Goal: Task Accomplishment & Management: Use online tool/utility

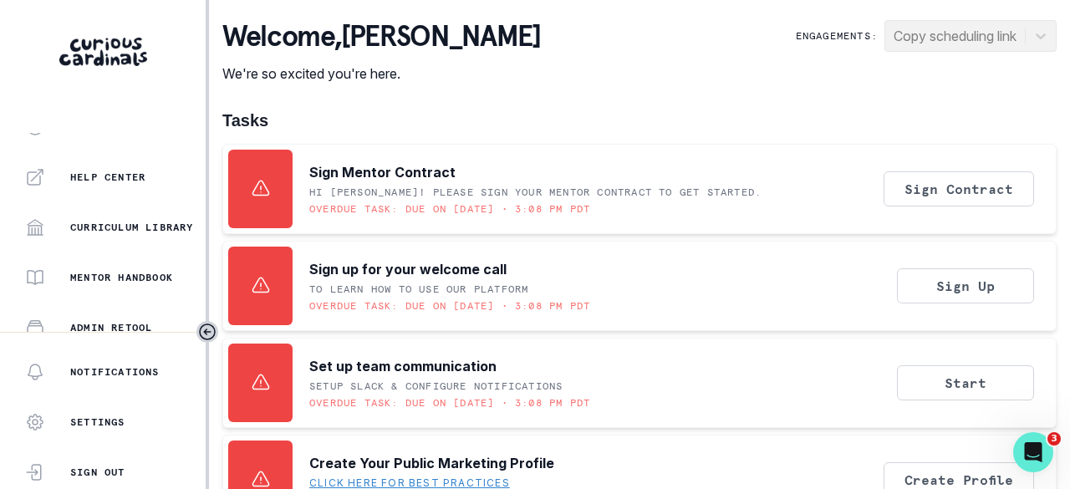
scroll to position [536, 0]
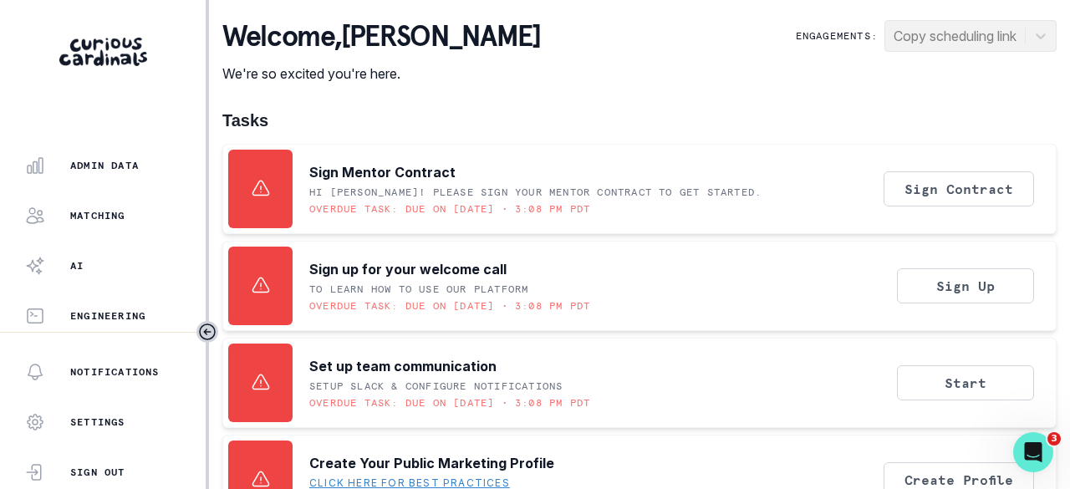
click at [118, 158] on div "Admin Data" at bounding box center [115, 166] width 181 height 20
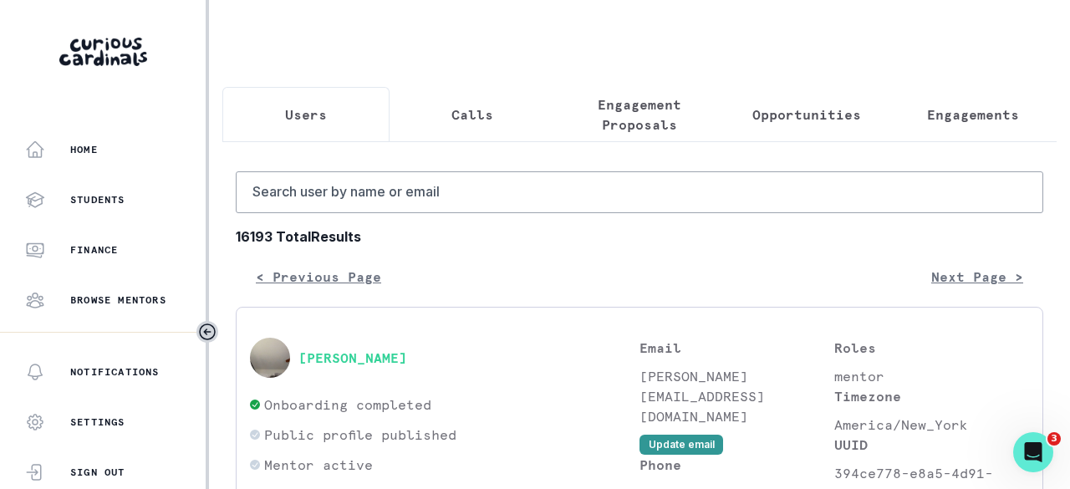
click at [300, 106] on p "Users" at bounding box center [306, 115] width 42 height 20
click at [321, 213] on input "Search user by name or email" at bounding box center [640, 192] width 808 height 42
paste input "[PERSON_NAME]"
type input "[PERSON_NAME]"
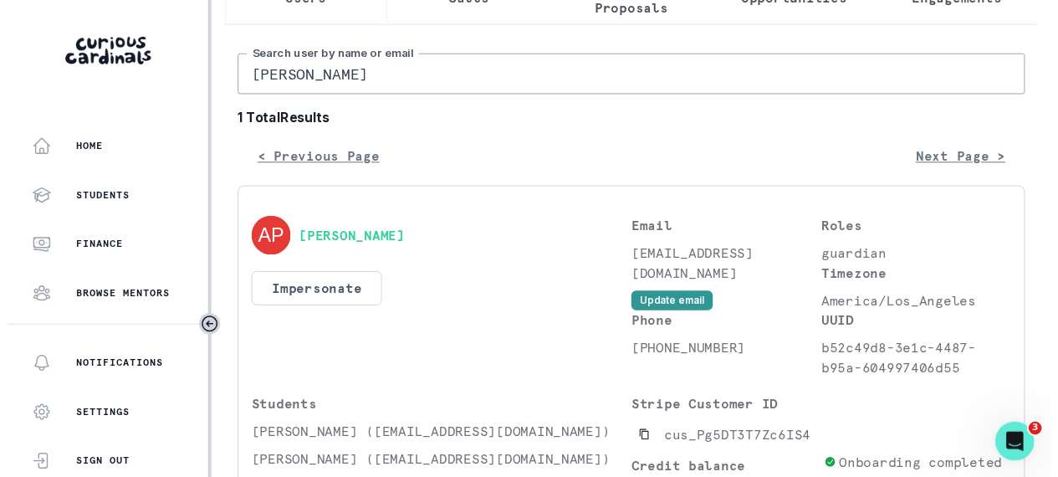
scroll to position [276, 0]
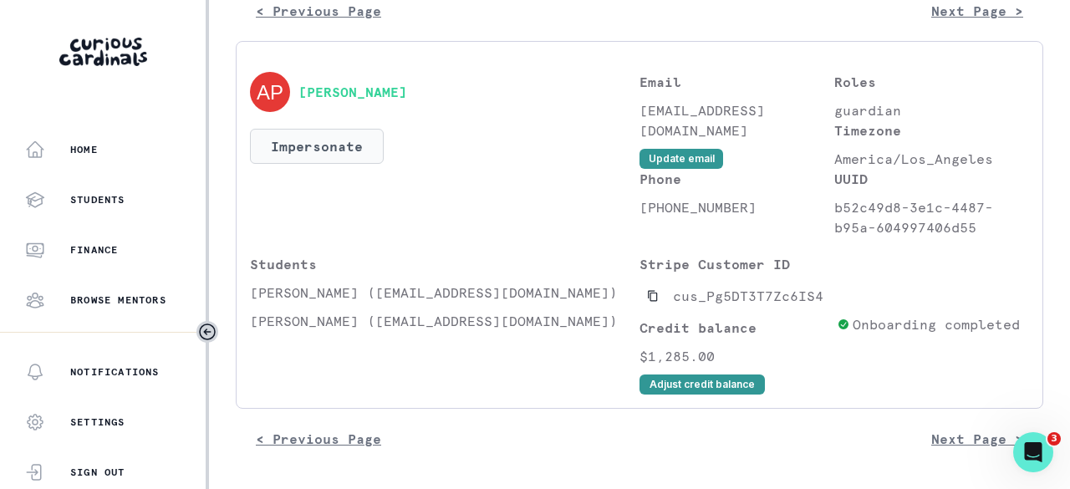
click at [311, 141] on button "Impersonate" at bounding box center [317, 146] width 134 height 35
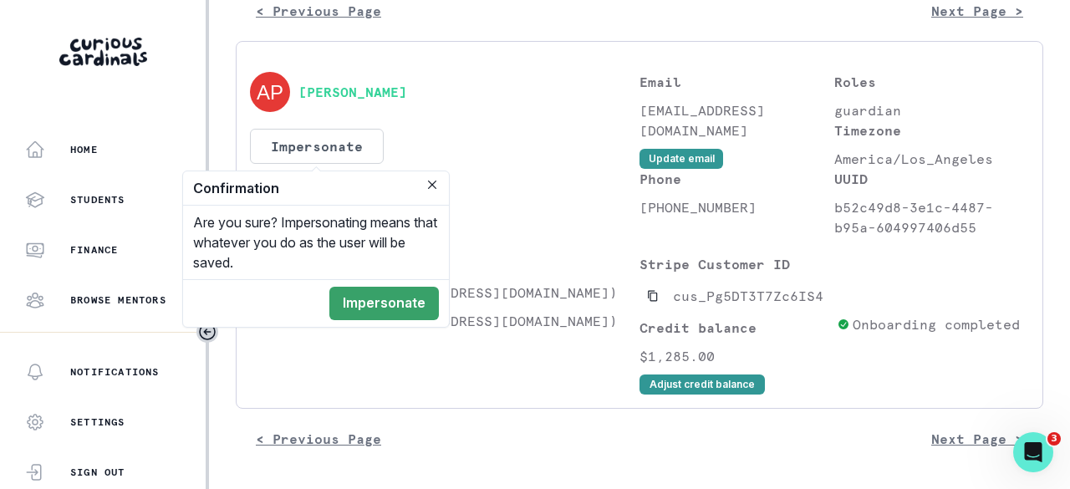
click at [360, 295] on button "Impersonate" at bounding box center [384, 303] width 110 height 33
